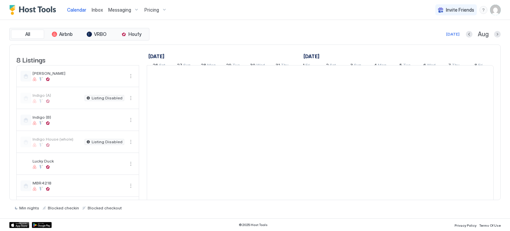
scroll to position [0, 368]
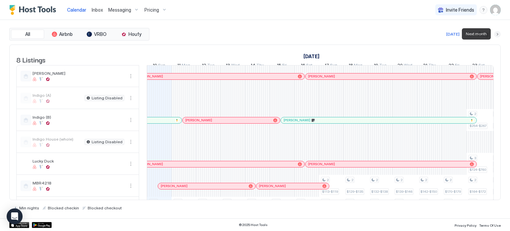
click at [497, 34] on button "Next month" at bounding box center [497, 34] width 7 height 7
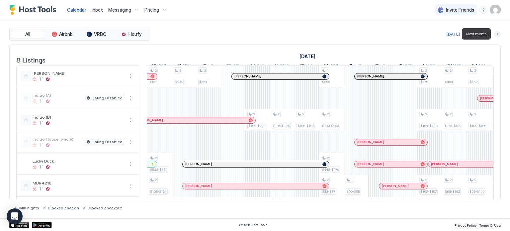
click at [497, 34] on button "Next month" at bounding box center [497, 34] width 7 height 7
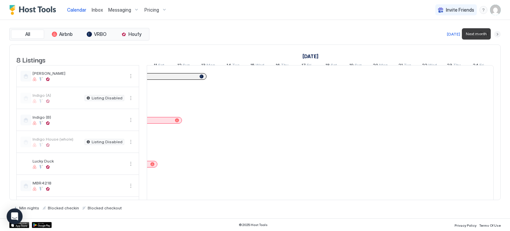
click at [497, 34] on button "Next month" at bounding box center [497, 34] width 7 height 7
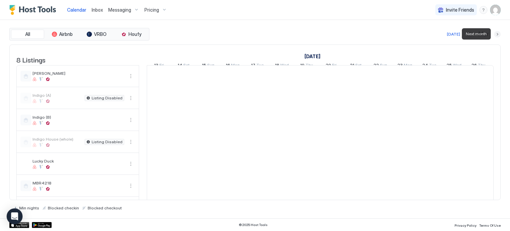
click at [497, 34] on button "Next month" at bounding box center [497, 34] width 7 height 7
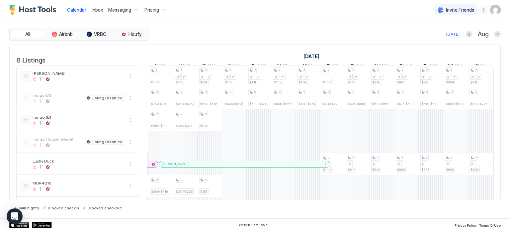
scroll to position [0, 0]
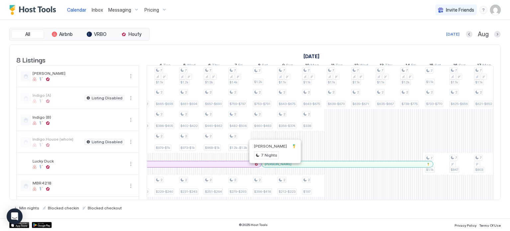
click at [285, 167] on div at bounding box center [284, 163] width 5 height 5
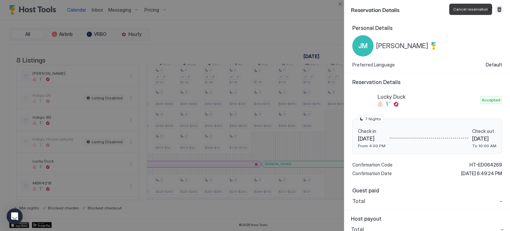
click at [498, 8] on button "Cancel reservation" at bounding box center [499, 9] width 8 height 8
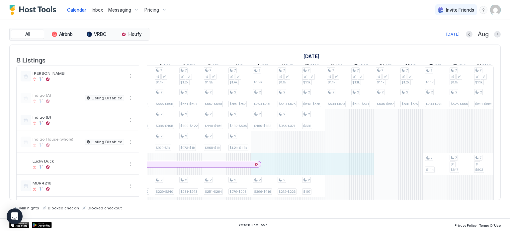
drag, startPoint x: 271, startPoint y: 165, endPoint x: 359, endPoint y: 166, distance: 88.0
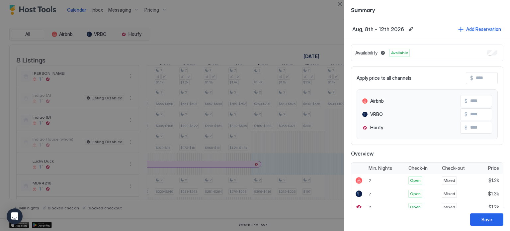
click at [264, 169] on div at bounding box center [255, 115] width 510 height 231
click at [264, 165] on div at bounding box center [255, 115] width 510 height 231
click at [309, 33] on div at bounding box center [255, 115] width 510 height 231
click at [211, 32] on div at bounding box center [255, 115] width 510 height 231
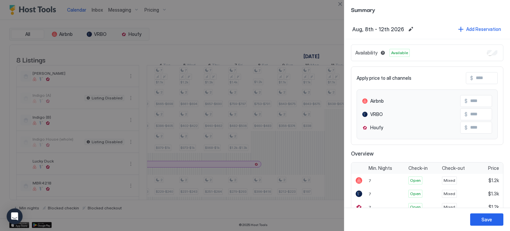
click at [211, 32] on div at bounding box center [255, 115] width 510 height 231
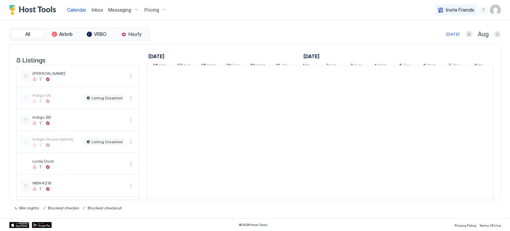
scroll to position [0, 368]
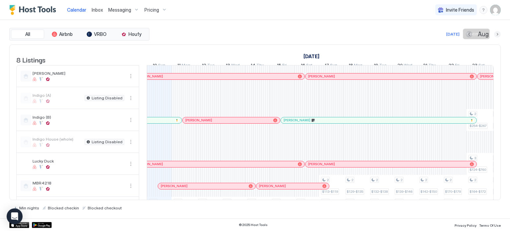
click at [496, 35] on button "Next month" at bounding box center [497, 34] width 7 height 7
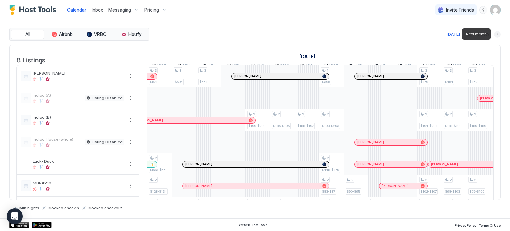
click at [496, 35] on button "Next month" at bounding box center [497, 34] width 7 height 7
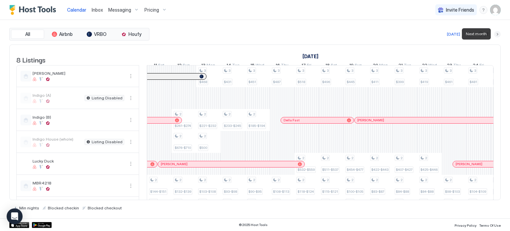
click at [496, 35] on button "Next month" at bounding box center [497, 34] width 7 height 7
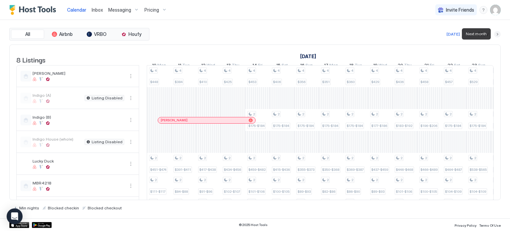
click at [496, 35] on button "Next month" at bounding box center [497, 34] width 7 height 7
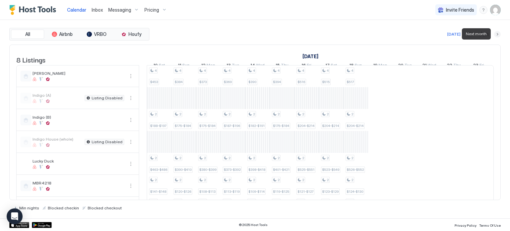
click at [496, 35] on button "Next month" at bounding box center [497, 34] width 7 height 7
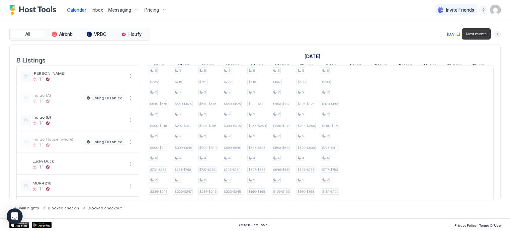
click at [496, 35] on button "Next month" at bounding box center [497, 34] width 7 height 7
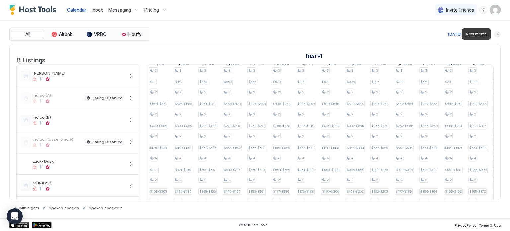
click at [496, 35] on button "Next month" at bounding box center [497, 34] width 7 height 7
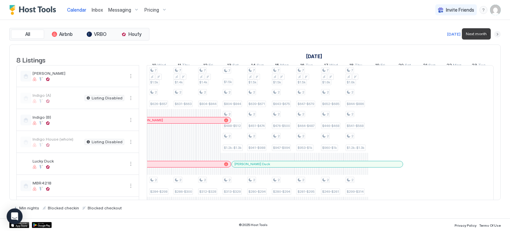
click at [496, 35] on button "Next month" at bounding box center [497, 34] width 7 height 7
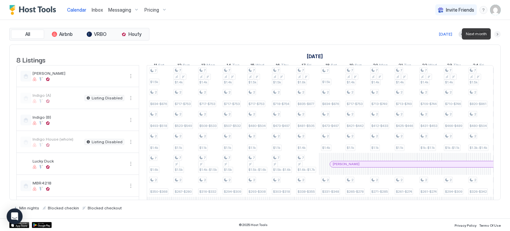
click at [496, 35] on button "Next month" at bounding box center [497, 34] width 7 height 7
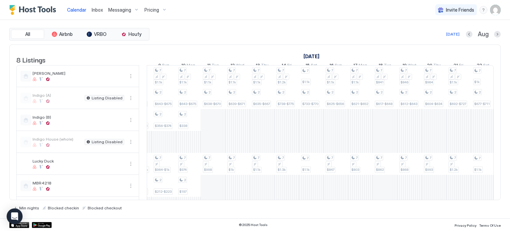
scroll to position [0, 0]
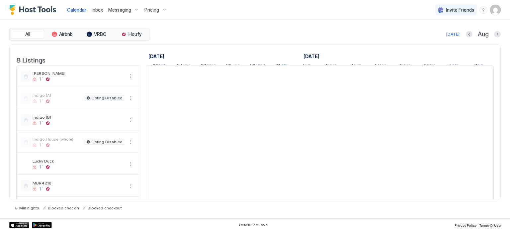
scroll to position [0, 368]
